Goal: Task Accomplishment & Management: Manage account settings

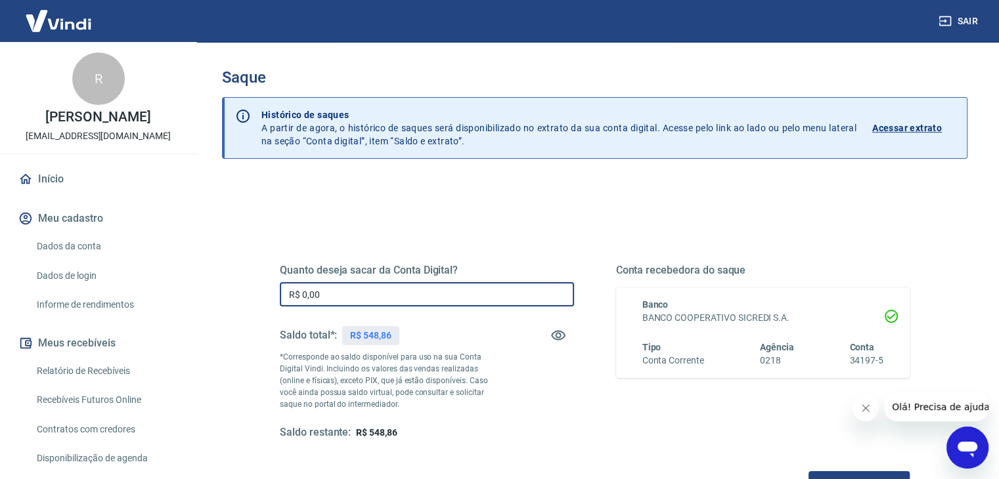
click at [391, 292] on input "R$ 0,00" at bounding box center [427, 294] width 294 height 24
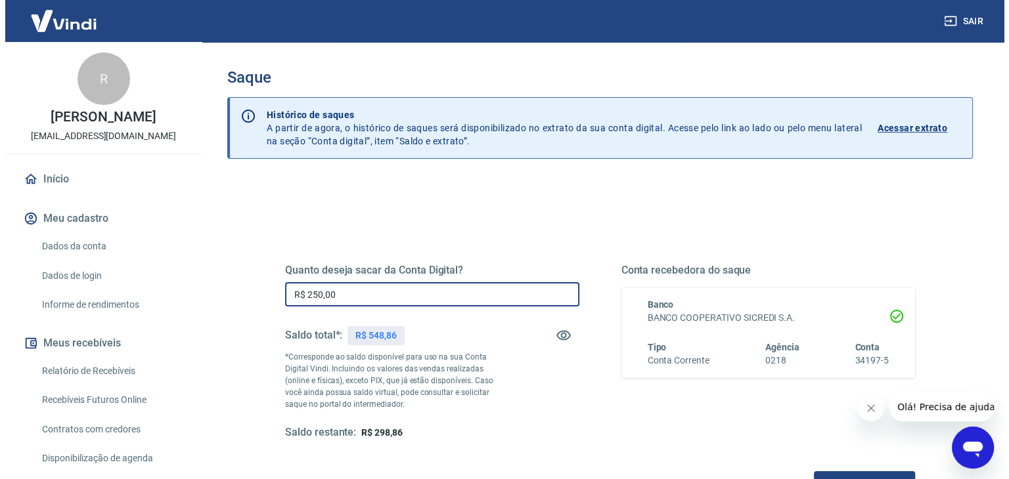
scroll to position [169, 0]
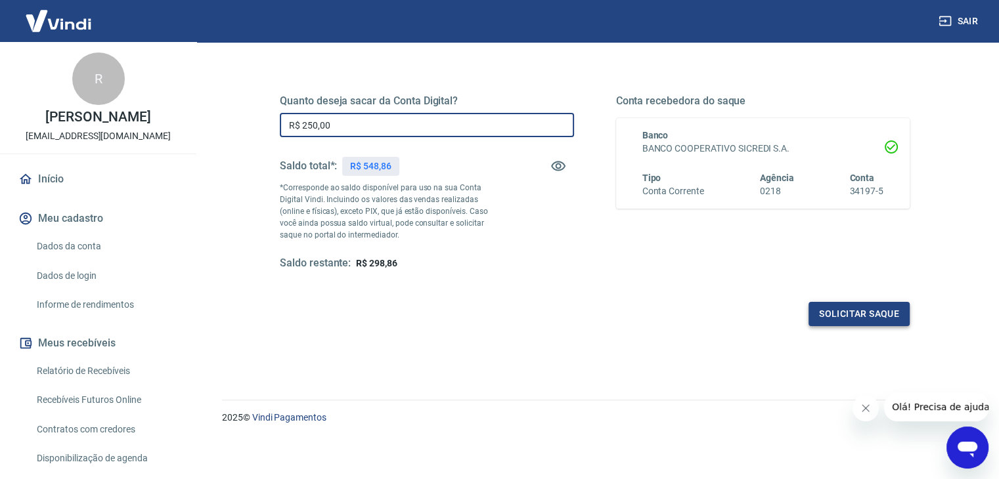
type input "R$ 250,00"
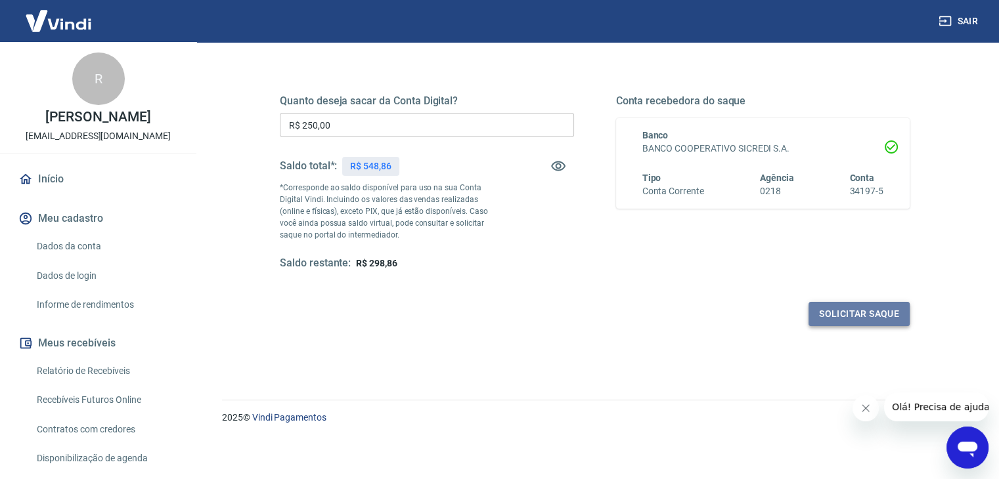
click at [856, 313] on button "Solicitar saque" at bounding box center [858, 314] width 101 height 24
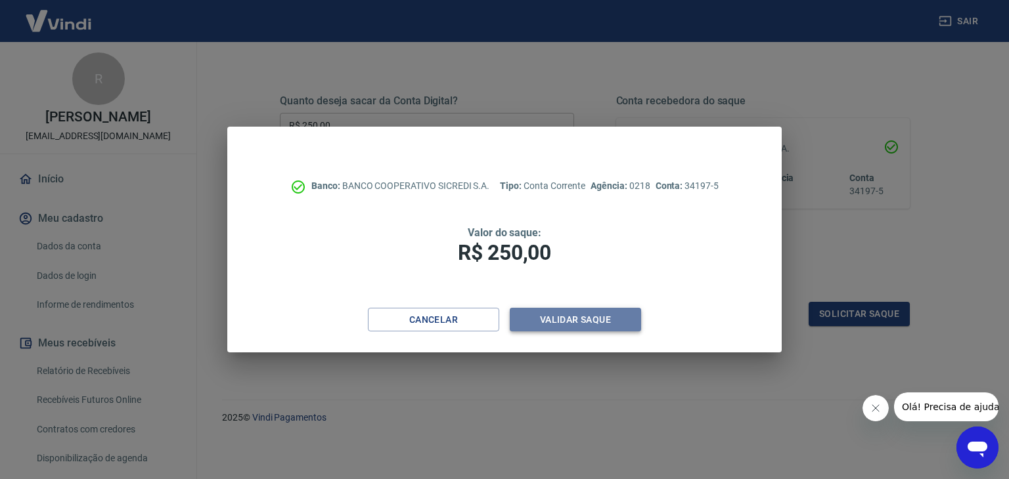
click at [588, 322] on button "Validar saque" at bounding box center [575, 320] width 131 height 24
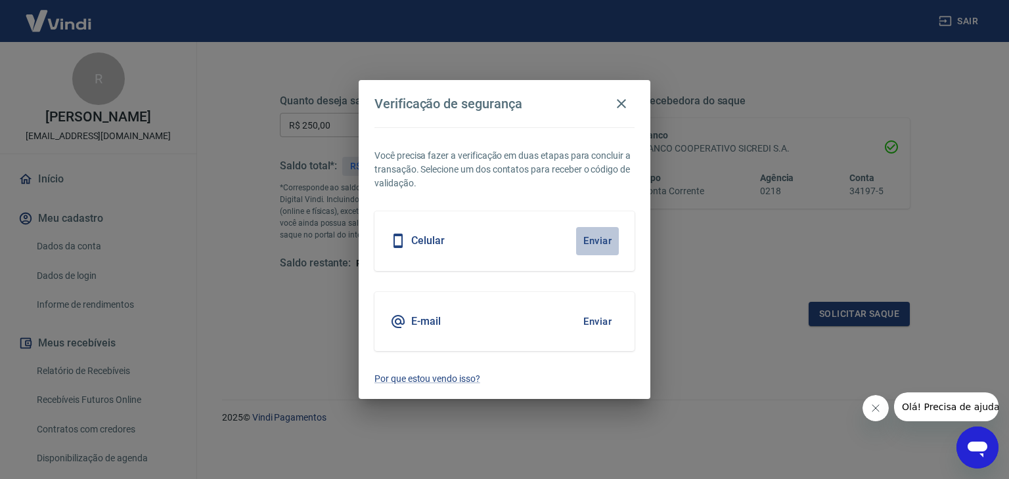
click at [600, 245] on button "Enviar" at bounding box center [597, 241] width 43 height 28
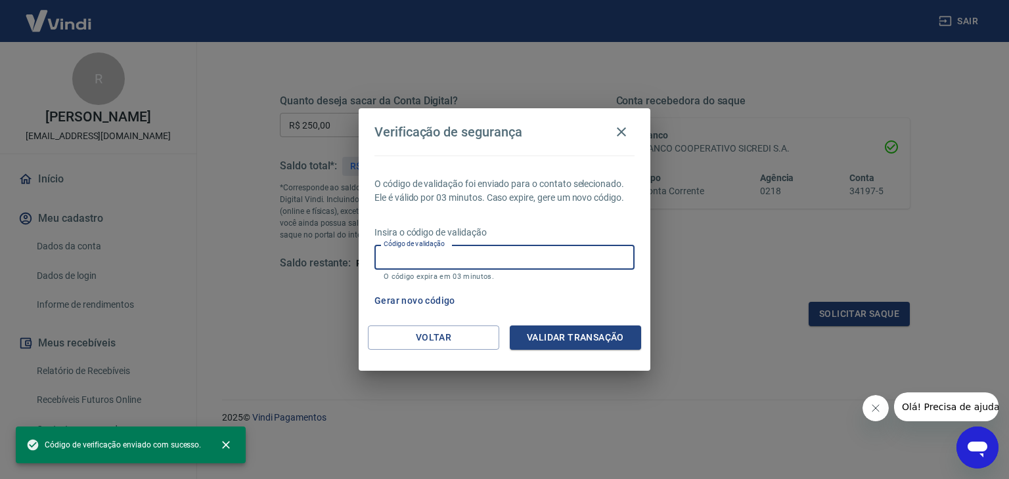
click at [541, 253] on input "Código de validação" at bounding box center [504, 257] width 260 height 24
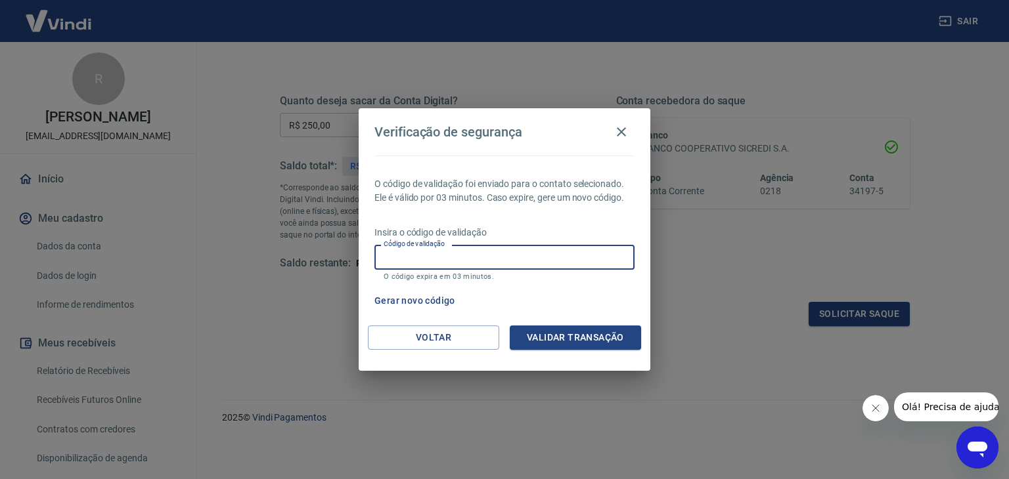
click at [541, 253] on input "Código de validação" at bounding box center [504, 257] width 260 height 24
type input "510457"
click at [573, 338] on button "Validar transação" at bounding box center [575, 338] width 131 height 24
